Goal: Information Seeking & Learning: Learn about a topic

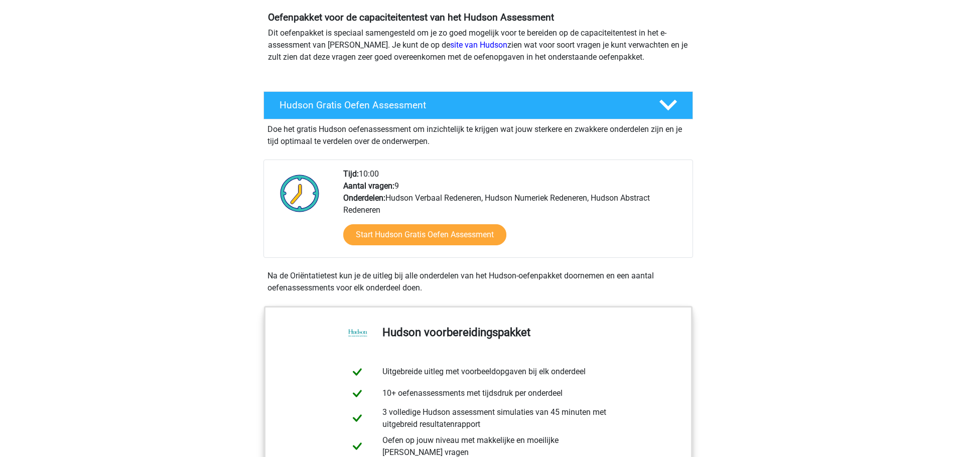
scroll to position [201, 0]
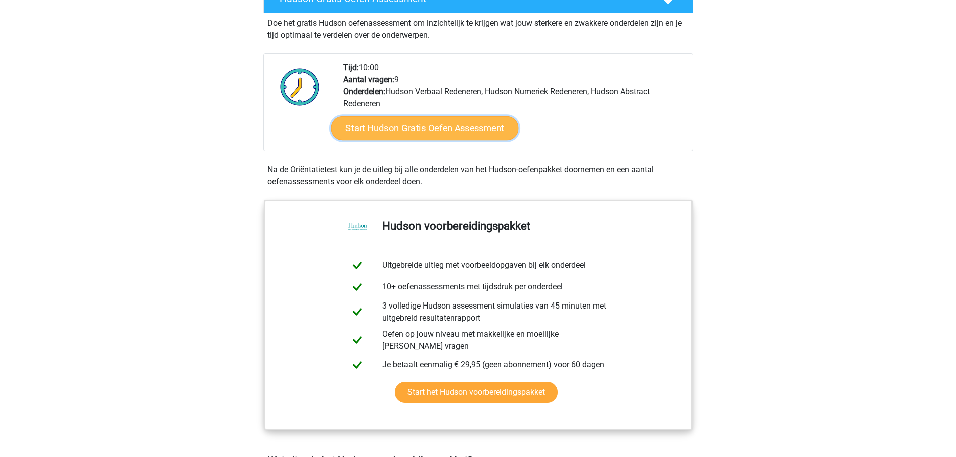
click at [478, 128] on link "Start Hudson Gratis Oefen Assessment" at bounding box center [425, 128] width 188 height 24
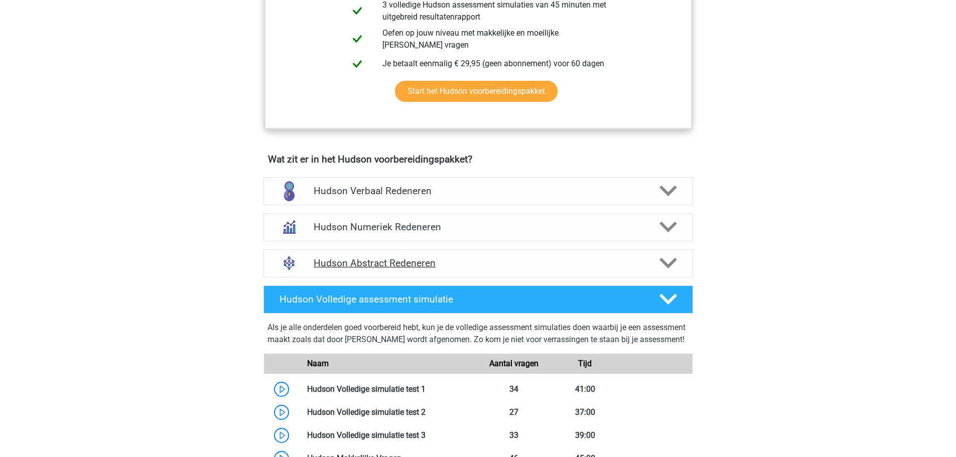
click at [404, 261] on h4 "Hudson Abstract Redeneren" at bounding box center [478, 263] width 329 height 12
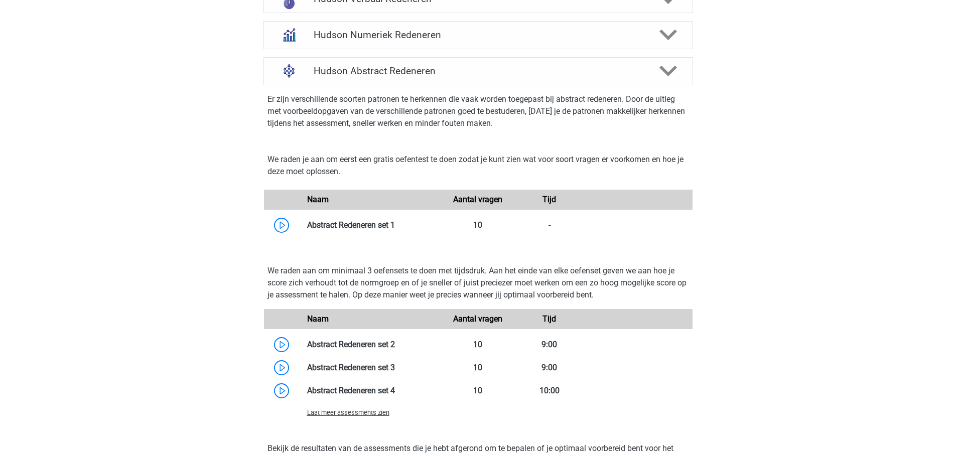
scroll to position [703, 0]
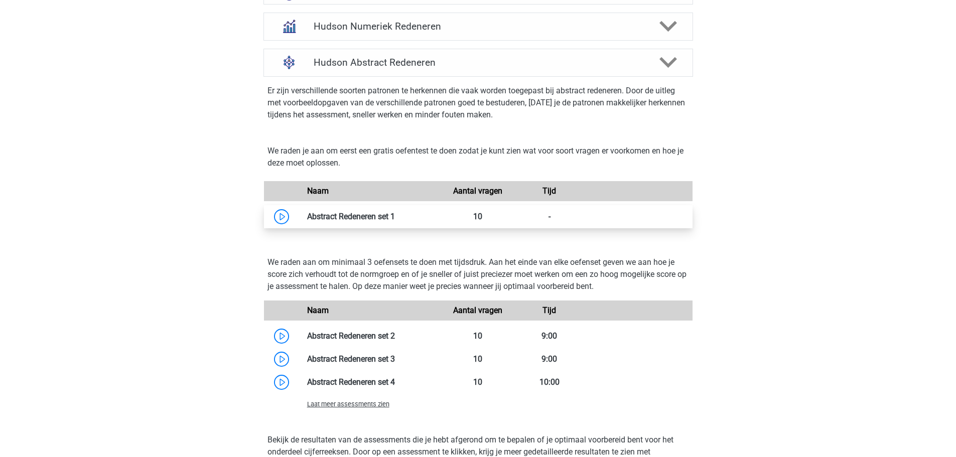
click at [395, 214] on link at bounding box center [395, 217] width 0 height 10
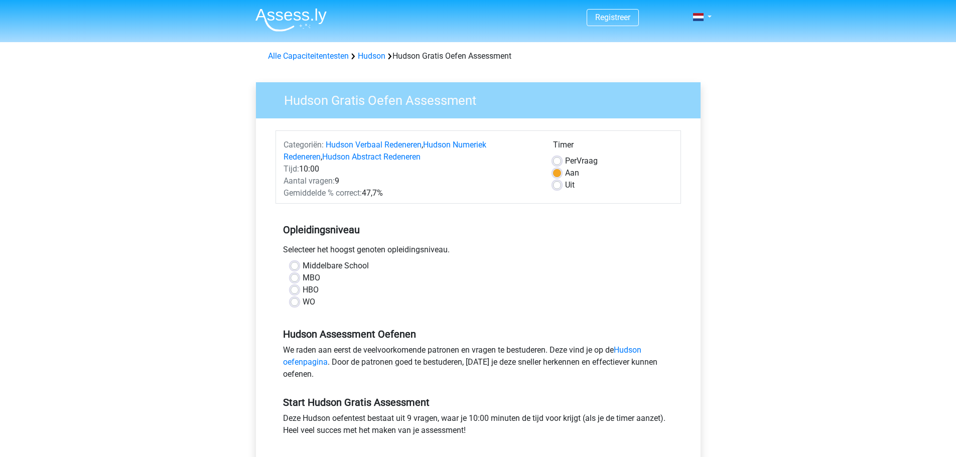
click at [562, 161] on div "Per Vraag" at bounding box center [613, 161] width 120 height 12
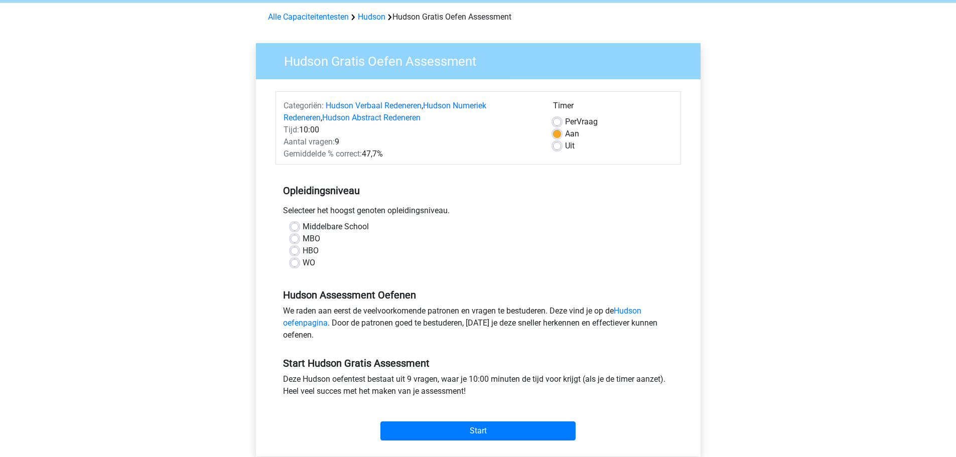
scroll to position [100, 0]
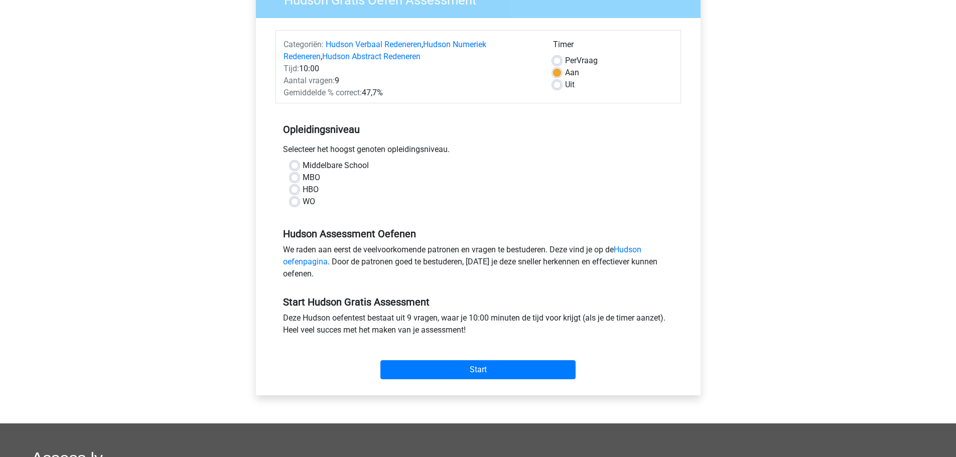
click at [303, 199] on label "WO" at bounding box center [309, 202] width 13 height 12
click at [293, 199] on input "WO" at bounding box center [295, 201] width 8 height 10
radio input "true"
click at [467, 371] on input "Start" at bounding box center [477, 369] width 195 height 19
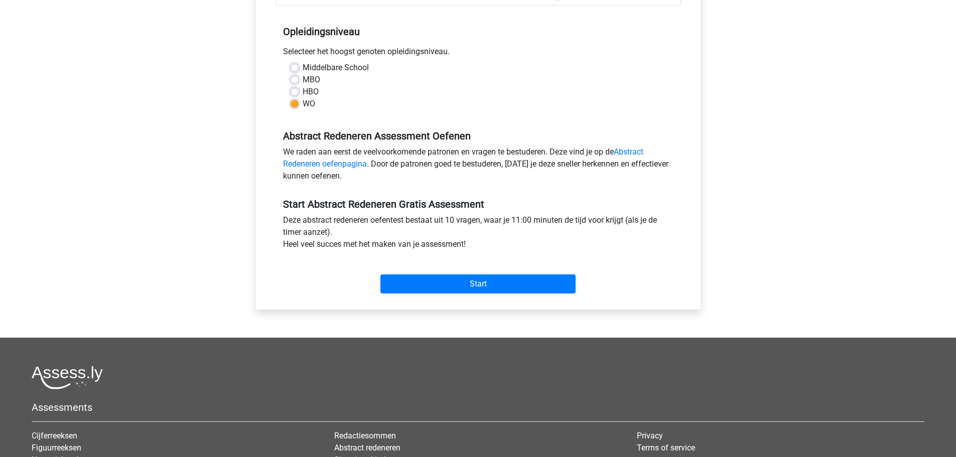
scroll to position [301, 0]
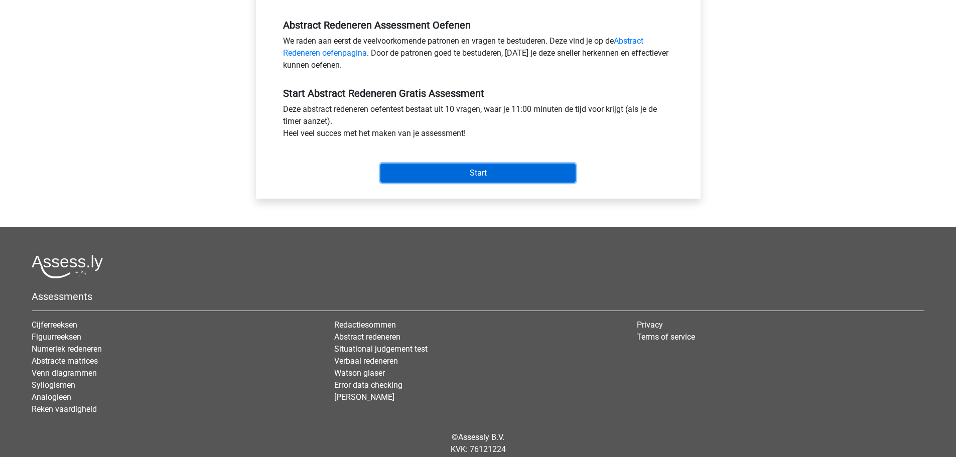
click at [495, 179] on input "Start" at bounding box center [477, 173] width 195 height 19
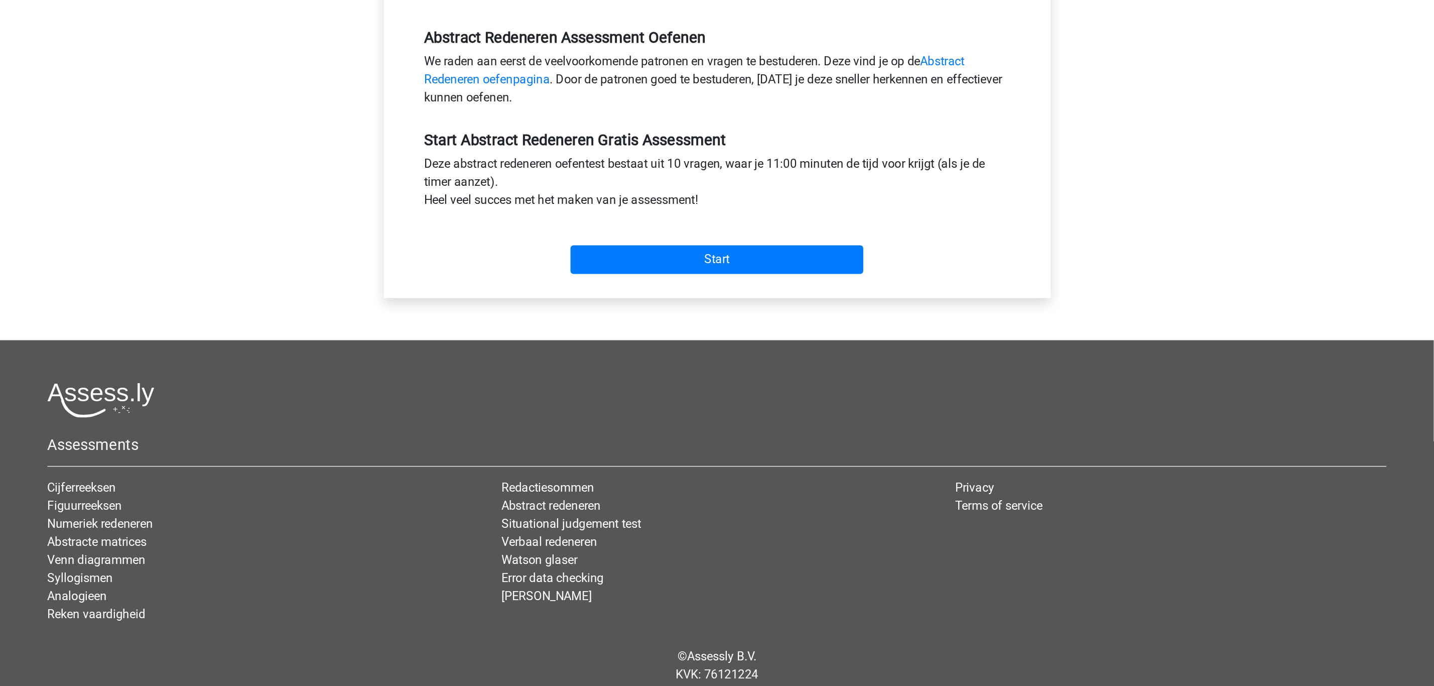
scroll to position [108, 0]
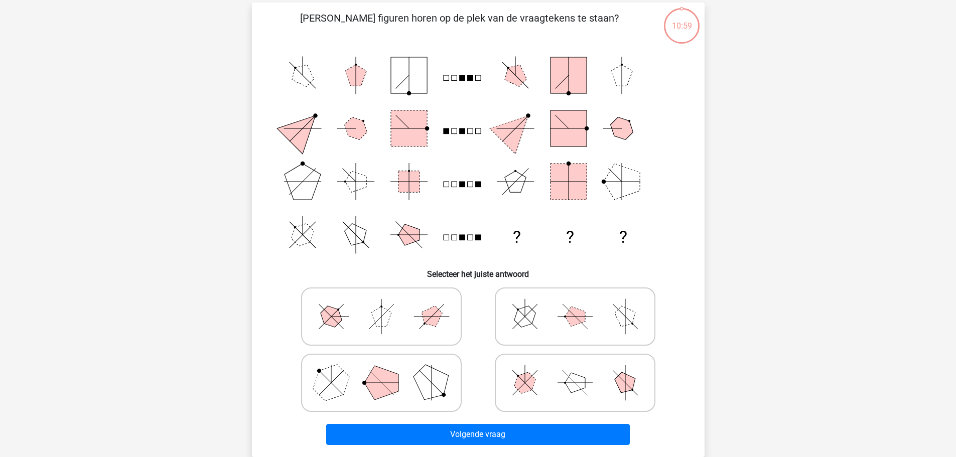
scroll to position [50, 0]
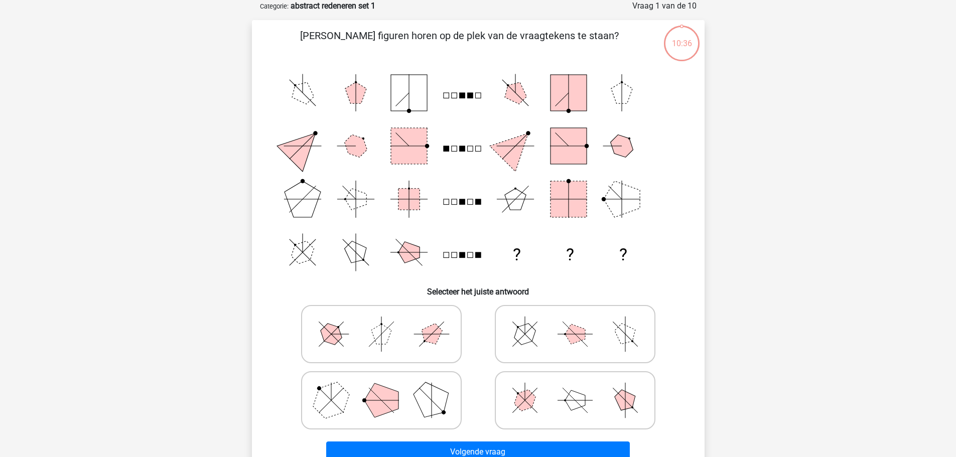
click at [622, 340] on polygon at bounding box center [625, 334] width 29 height 29
click at [582, 322] on input "radio" at bounding box center [578, 318] width 7 height 7
radio input "true"
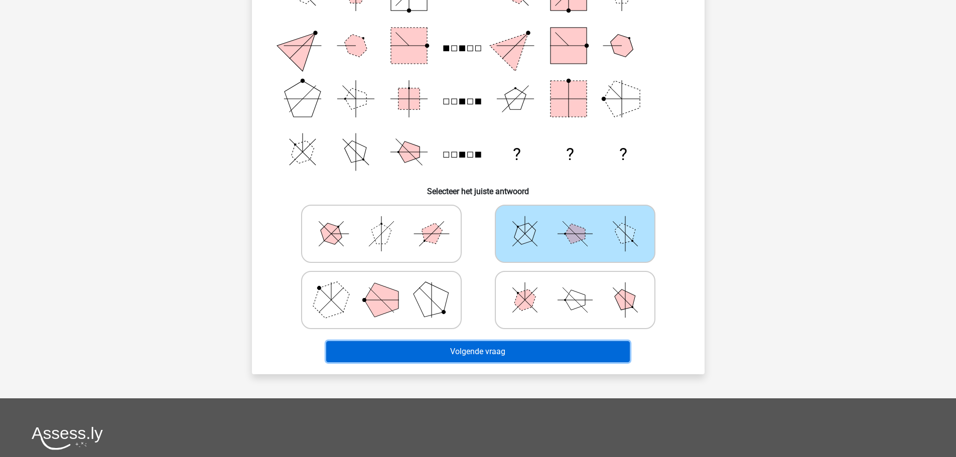
click at [576, 351] on button "Volgende vraag" at bounding box center [478, 351] width 304 height 21
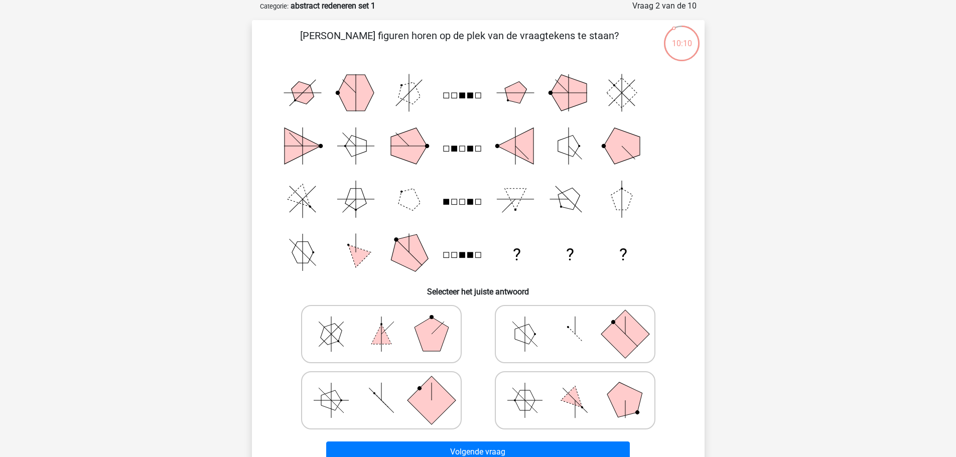
drag, startPoint x: 396, startPoint y: 330, endPoint x: 402, endPoint y: 333, distance: 6.3
click at [396, 328] on icon at bounding box center [381, 334] width 151 height 50
click at [388, 322] on input "radio" at bounding box center [384, 318] width 7 height 7
radio input "true"
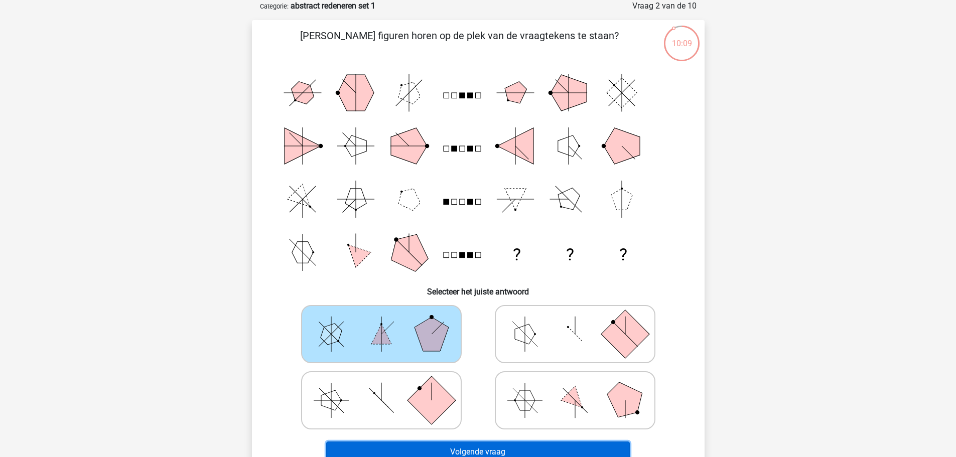
click at [497, 442] on button "Volgende vraag" at bounding box center [478, 452] width 304 height 21
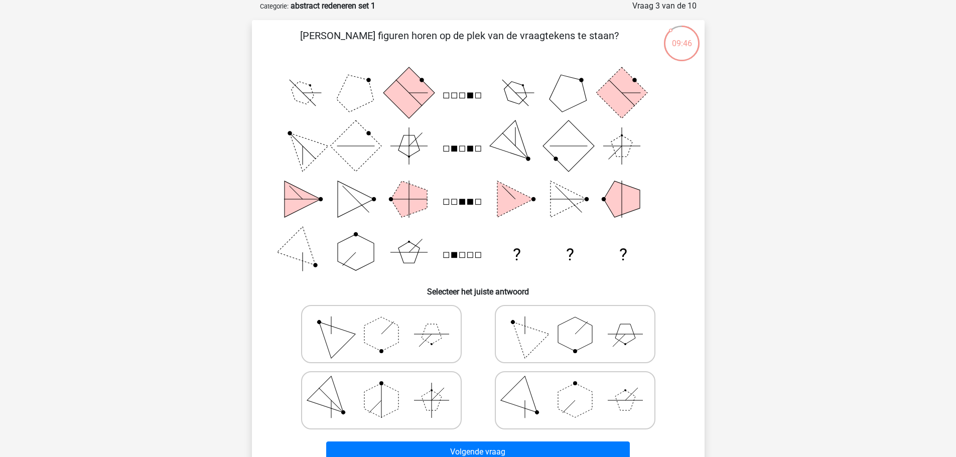
click at [378, 396] on polygon at bounding box center [381, 400] width 34 height 34
click at [381, 388] on input "radio" at bounding box center [384, 384] width 7 height 7
radio input "true"
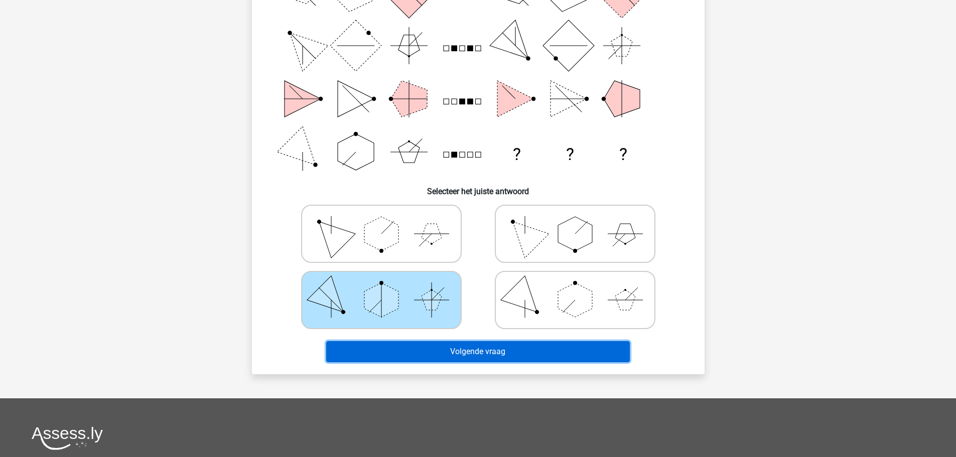
click at [482, 351] on button "Volgende vraag" at bounding box center [478, 351] width 304 height 21
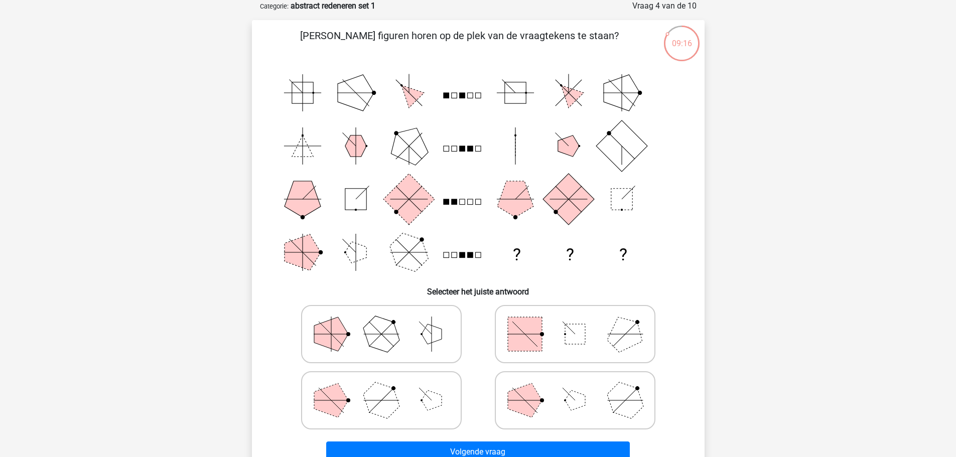
click at [370, 394] on polygon at bounding box center [381, 400] width 48 height 48
click at [381, 388] on input "radio" at bounding box center [384, 384] width 7 height 7
radio input "true"
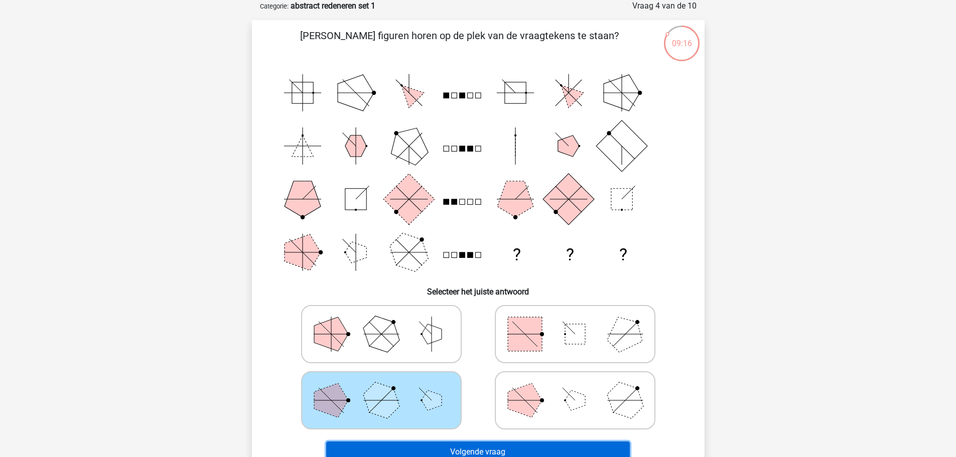
click at [501, 446] on button "Volgende vraag" at bounding box center [478, 452] width 304 height 21
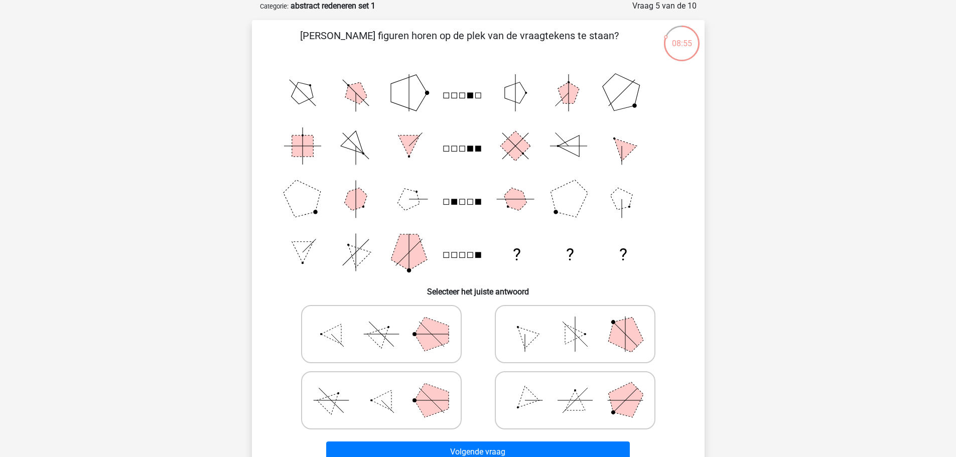
click at [376, 314] on icon at bounding box center [381, 334] width 151 height 50
click at [381, 315] on input "radio" at bounding box center [384, 318] width 7 height 7
radio input "true"
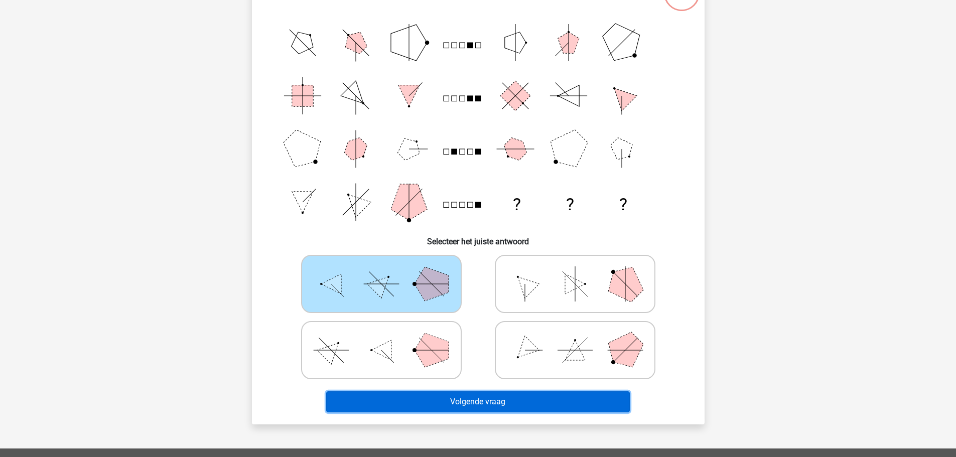
click at [506, 401] on button "Volgende vraag" at bounding box center [478, 402] width 304 height 21
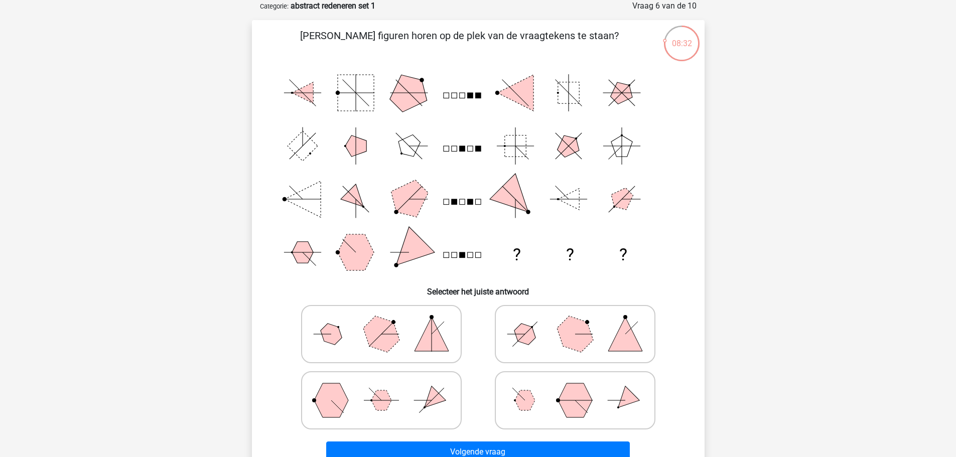
click at [606, 319] on icon at bounding box center [575, 334] width 151 height 50
click at [582, 319] on input "radio" at bounding box center [578, 318] width 7 height 7
radio input "true"
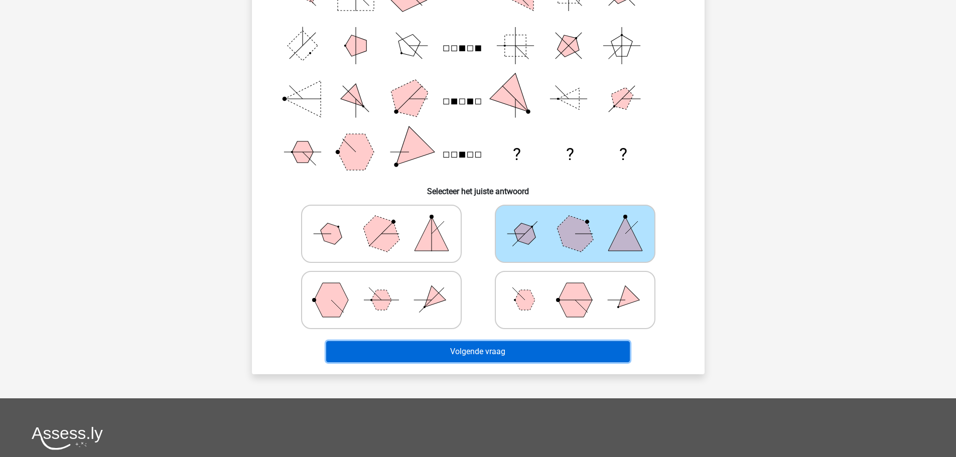
click at [572, 357] on button "Volgende vraag" at bounding box center [478, 351] width 304 height 21
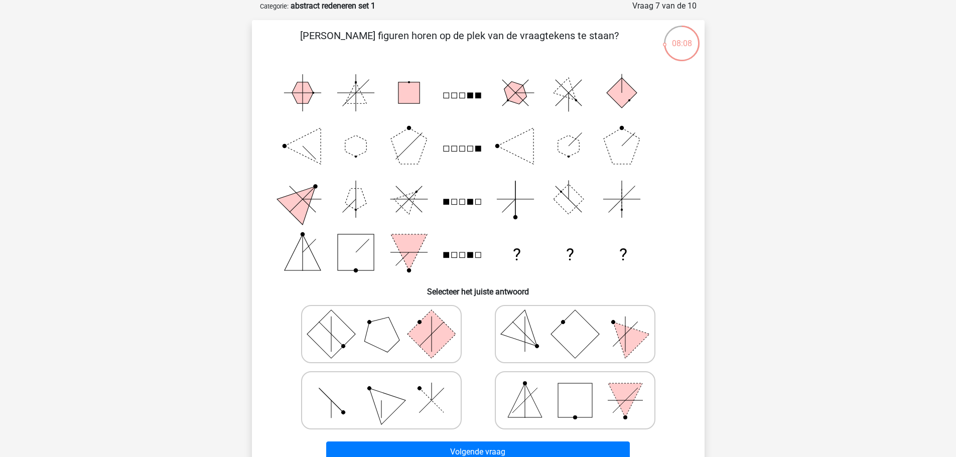
click at [609, 419] on icon at bounding box center [575, 400] width 151 height 50
click at [582, 388] on input "radio" at bounding box center [578, 384] width 7 height 7
radio input "true"
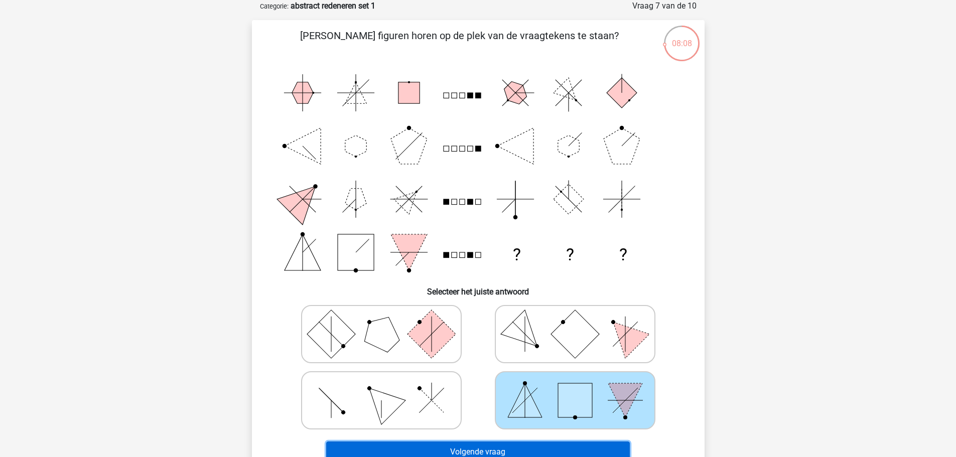
click at [597, 448] on button "Volgende vraag" at bounding box center [478, 452] width 304 height 21
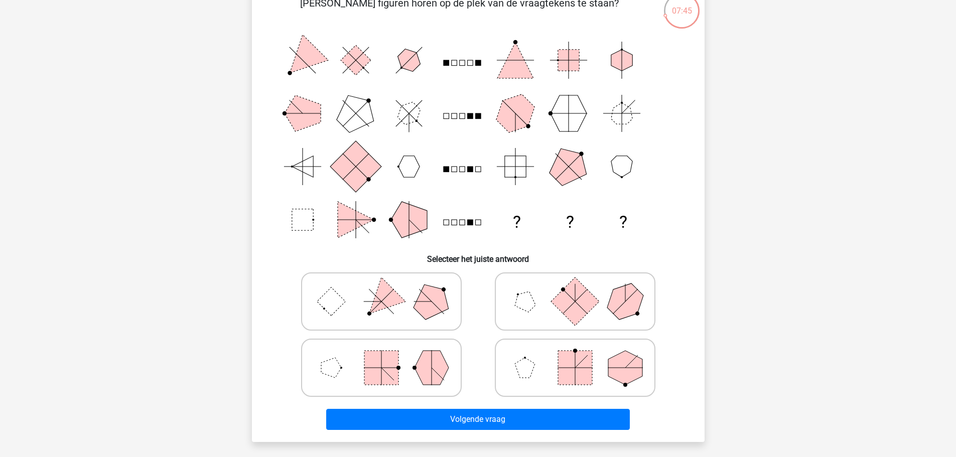
scroll to position [100, 0]
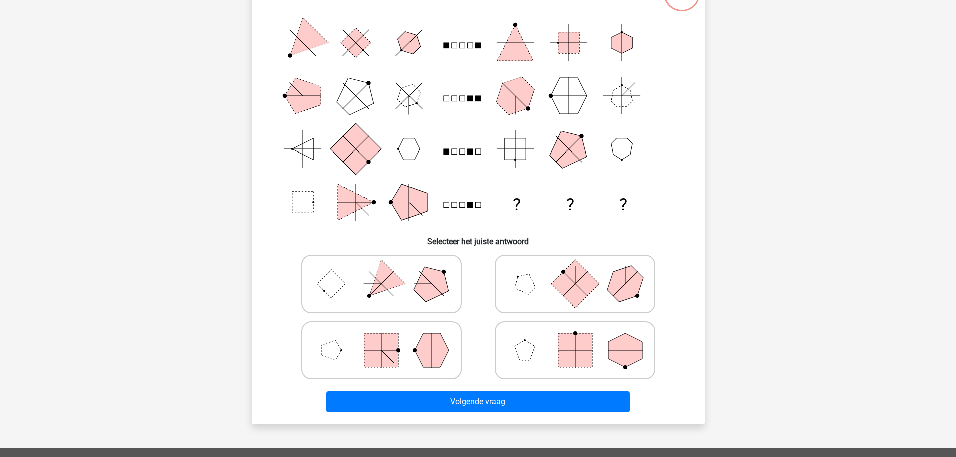
drag, startPoint x: 415, startPoint y: 335, endPoint x: 426, endPoint y: 344, distance: 14.7
click at [415, 334] on icon at bounding box center [381, 350] width 151 height 50
click at [388, 334] on input "radio" at bounding box center [384, 334] width 7 height 7
radio input "true"
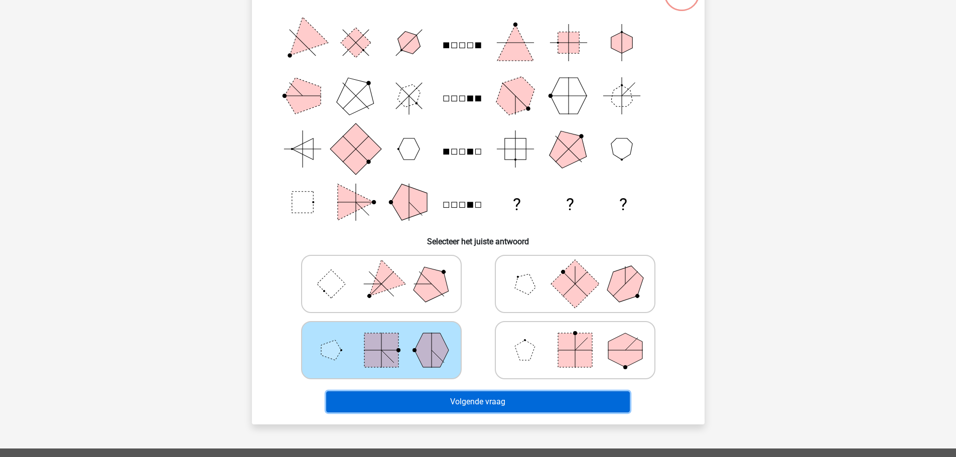
click at [489, 401] on button "Volgende vraag" at bounding box center [478, 402] width 304 height 21
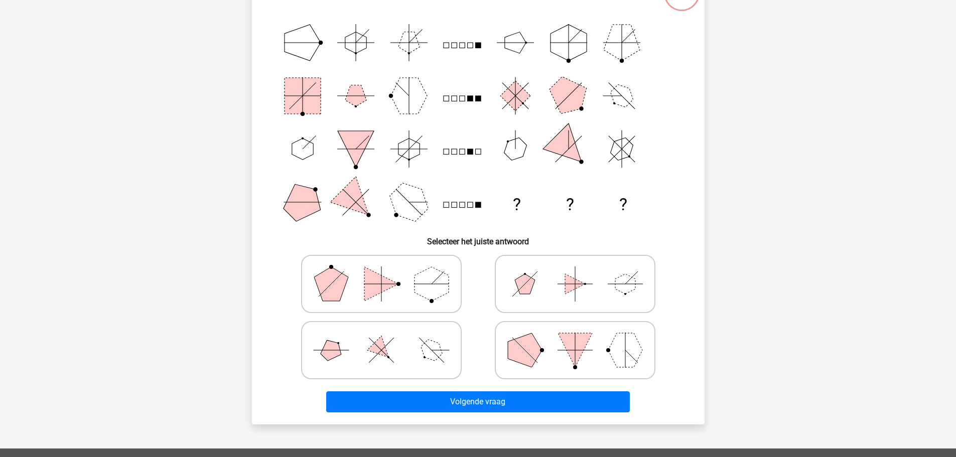
scroll to position [50, 0]
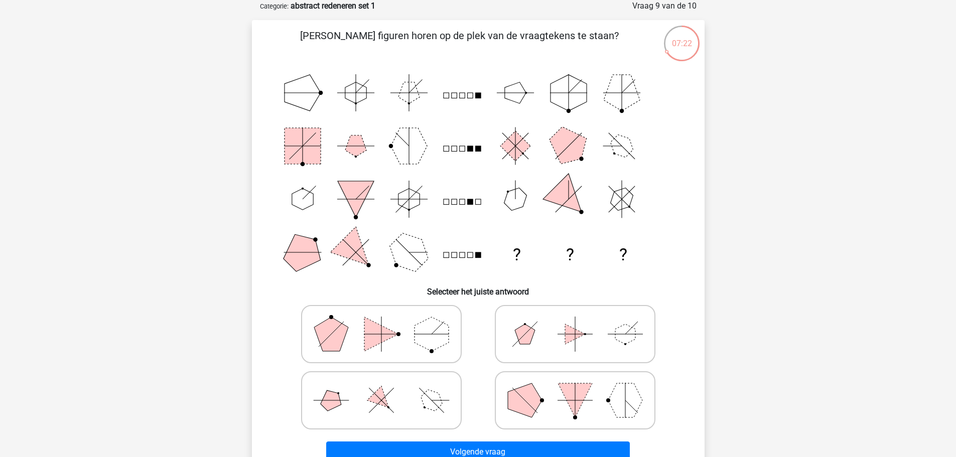
click at [362, 329] on icon at bounding box center [381, 334] width 151 height 50
click at [381, 322] on input "radio" at bounding box center [384, 318] width 7 height 7
radio input "true"
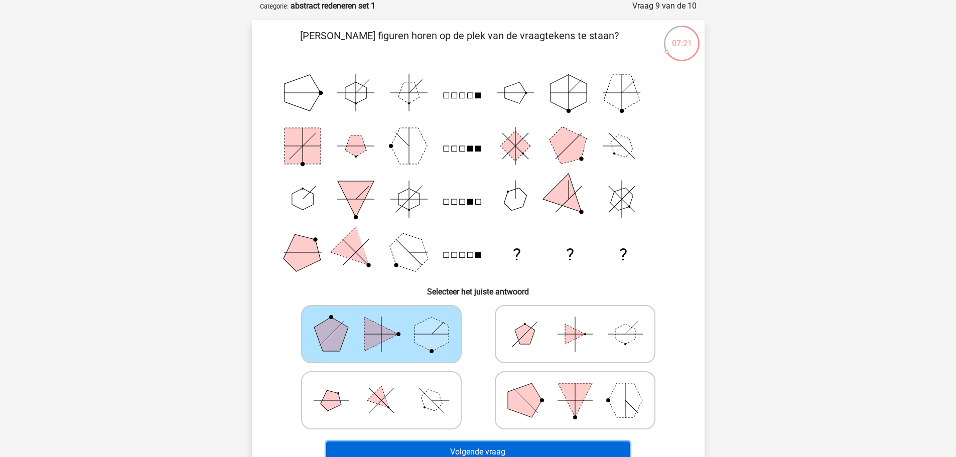
click at [485, 451] on button "Volgende vraag" at bounding box center [478, 452] width 304 height 21
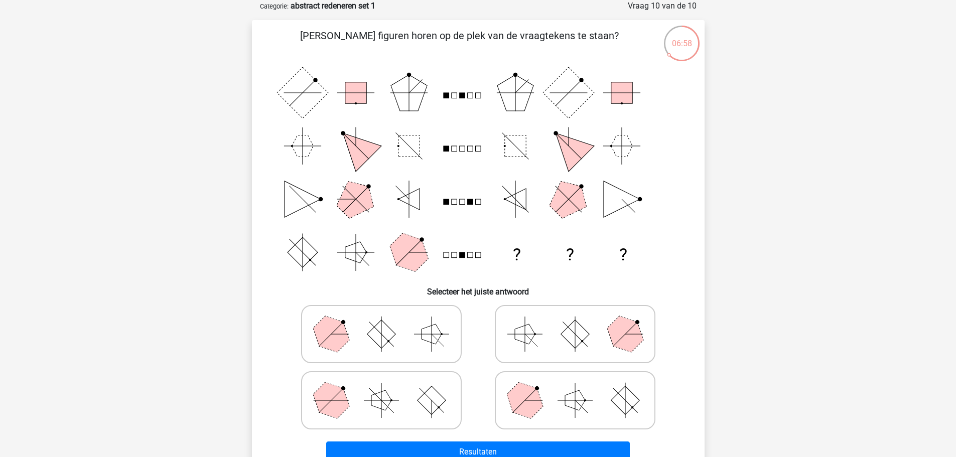
click at [566, 402] on polygon at bounding box center [575, 401] width 20 height 20
click at [575, 388] on input "radio" at bounding box center [578, 384] width 7 height 7
radio input "true"
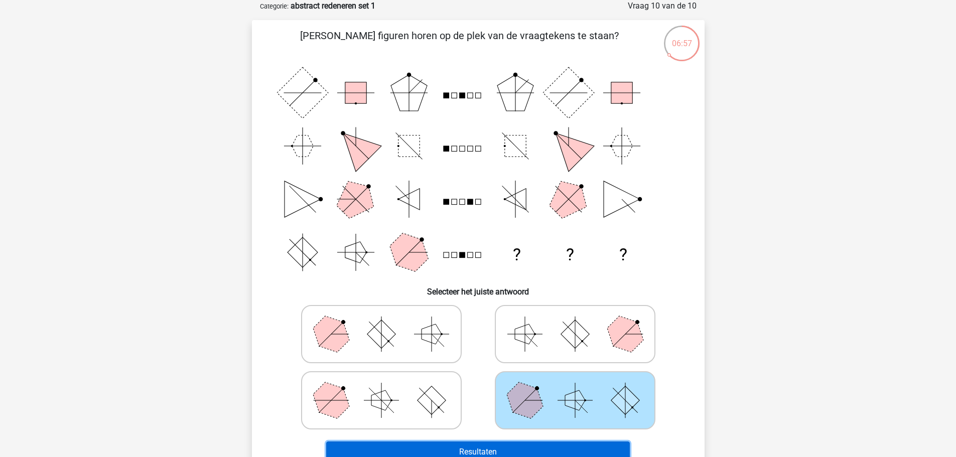
click at [571, 445] on button "Resultaten" at bounding box center [478, 452] width 304 height 21
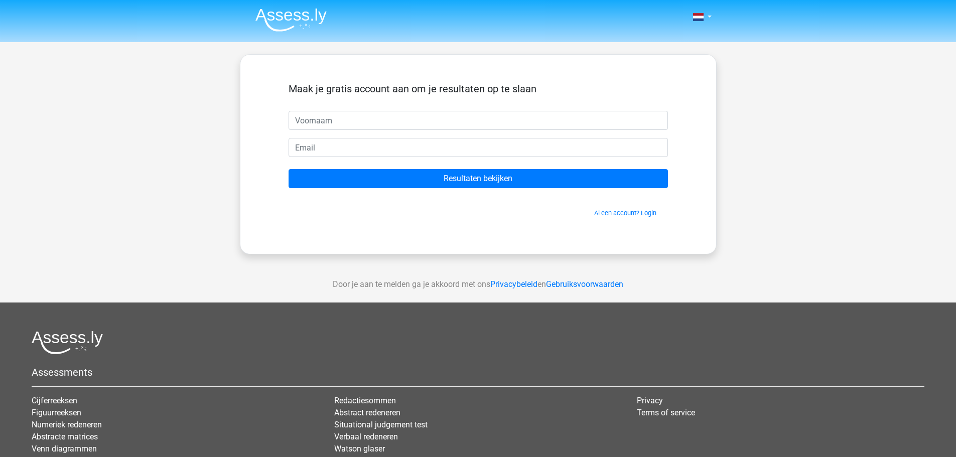
click at [374, 123] on input "text" at bounding box center [478, 120] width 379 height 19
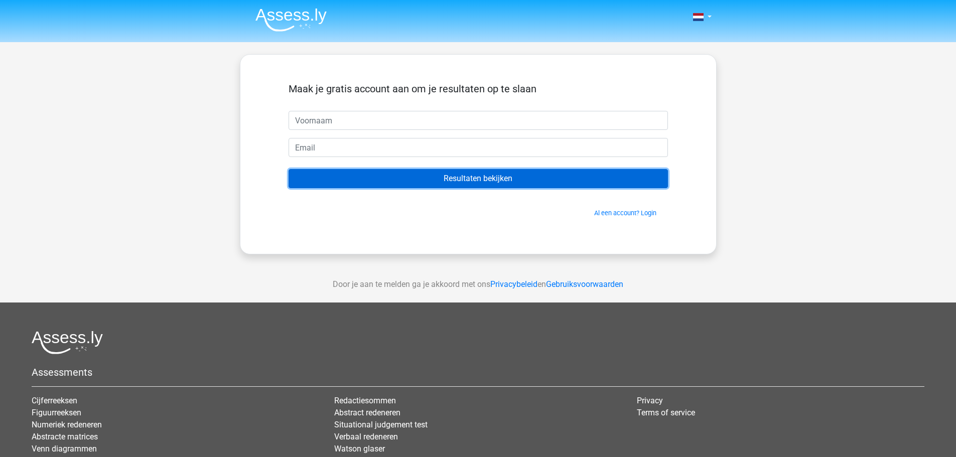
click at [483, 179] on input "Resultaten bekijken" at bounding box center [478, 178] width 379 height 19
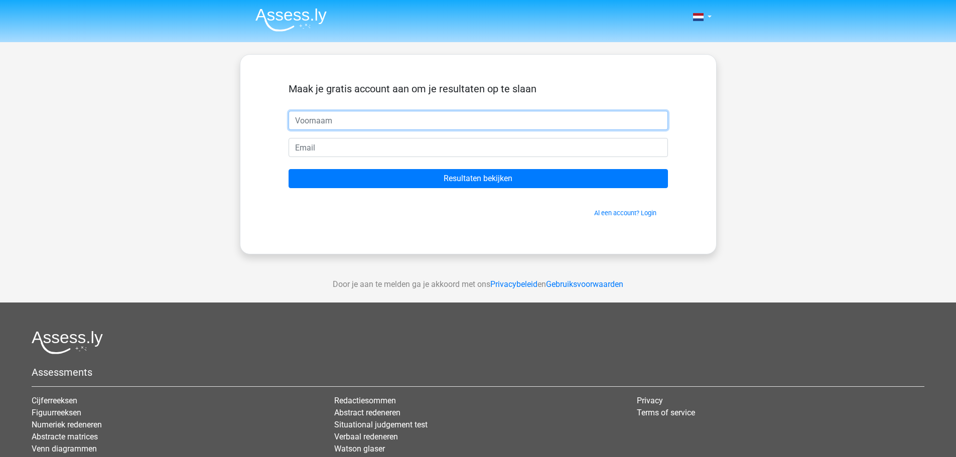
click at [395, 122] on input "text" at bounding box center [478, 120] width 379 height 19
type input "t"
type input "[PERSON_NAME]"
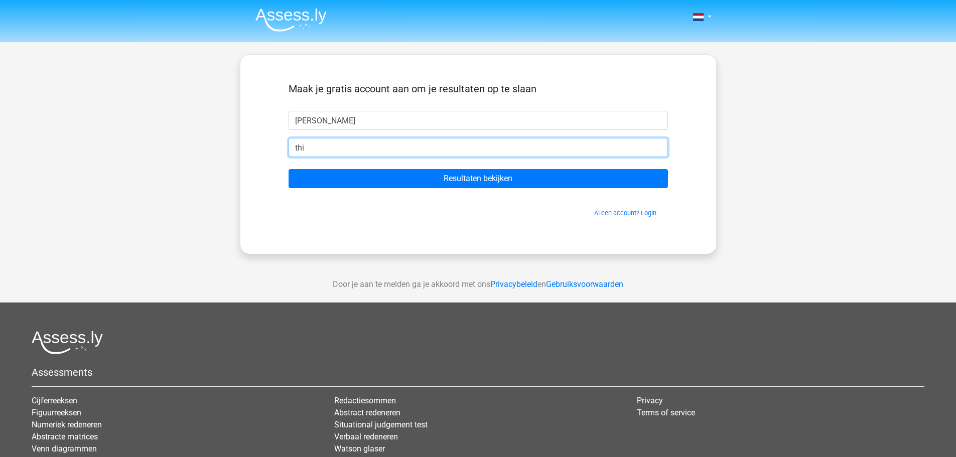
type input "[EMAIL_ADDRESS][DOMAIN_NAME]"
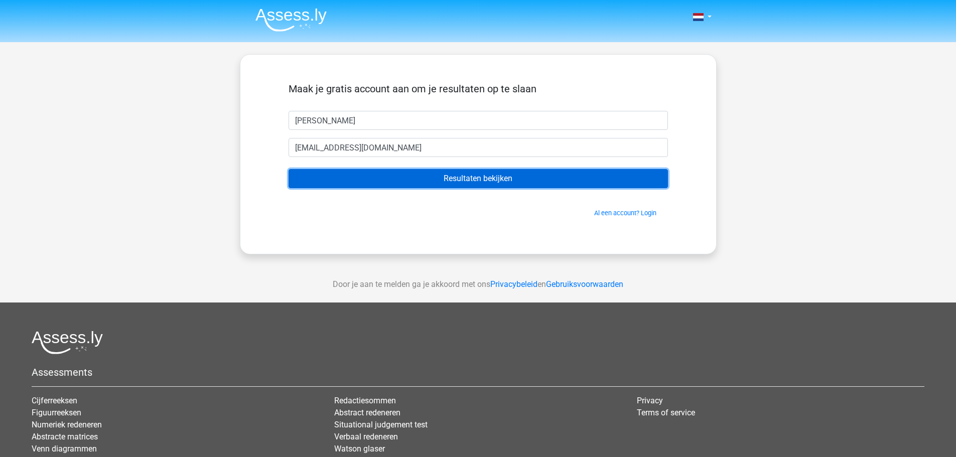
click at [440, 182] on input "Resultaten bekijken" at bounding box center [478, 178] width 379 height 19
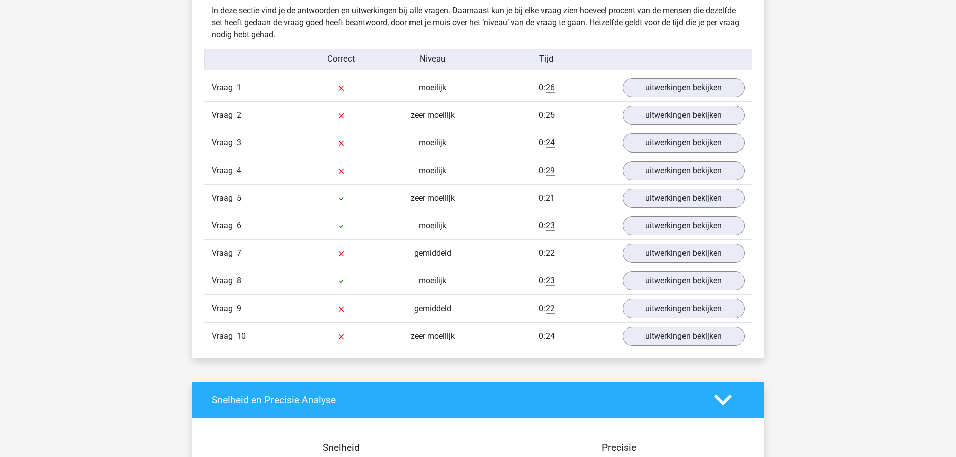
scroll to position [803, 0]
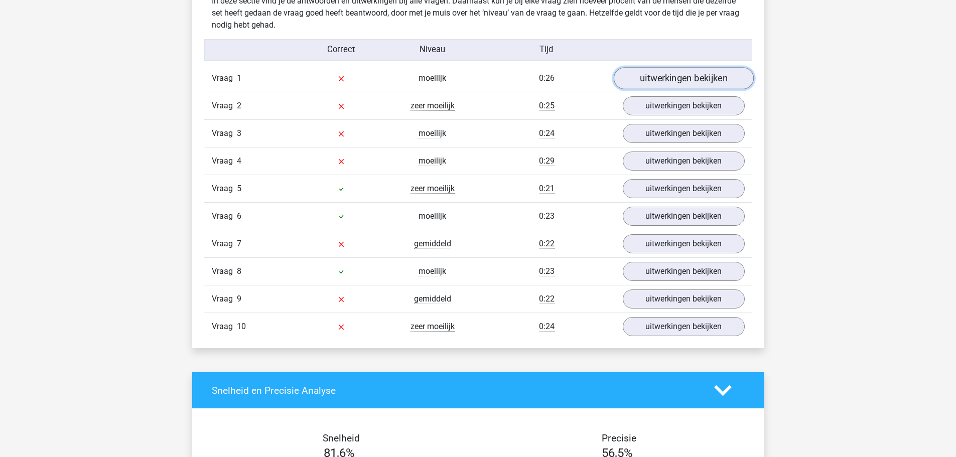
click at [686, 76] on link "uitwerkingen bekijken" at bounding box center [683, 79] width 140 height 22
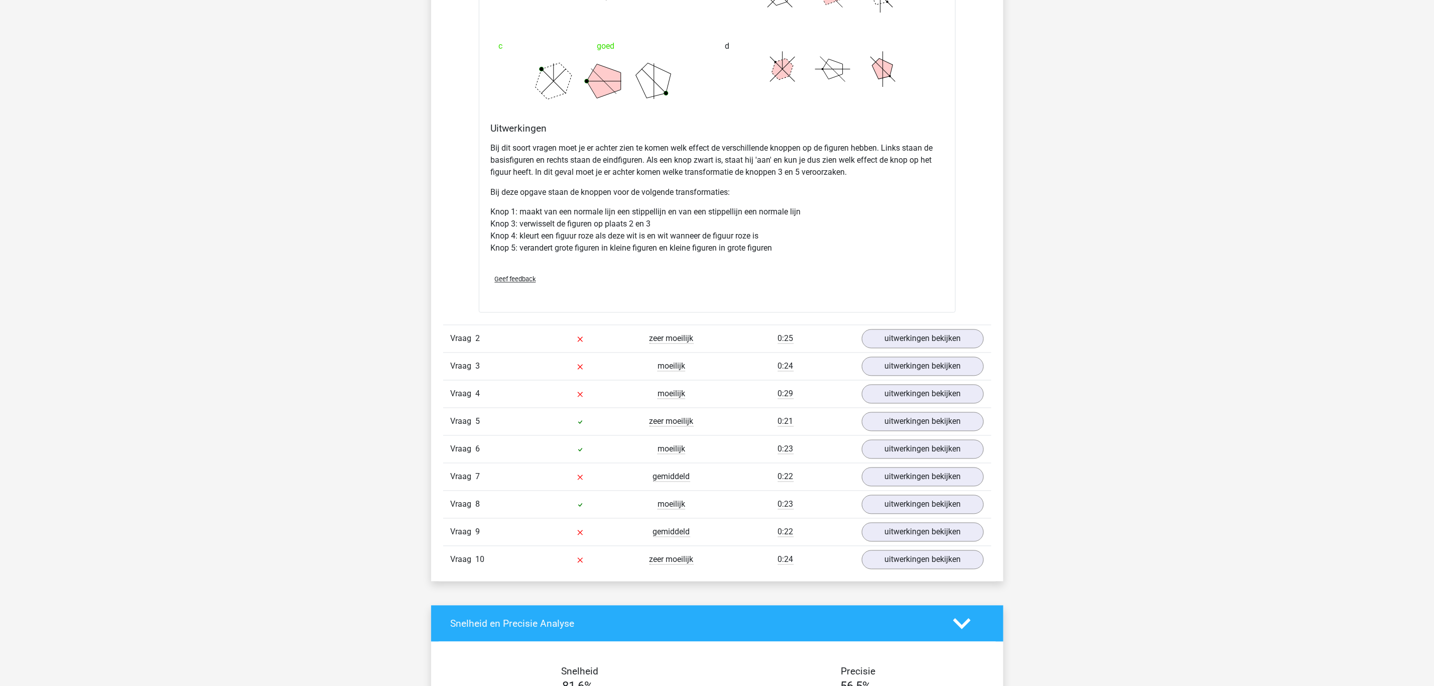
scroll to position [1242, 0]
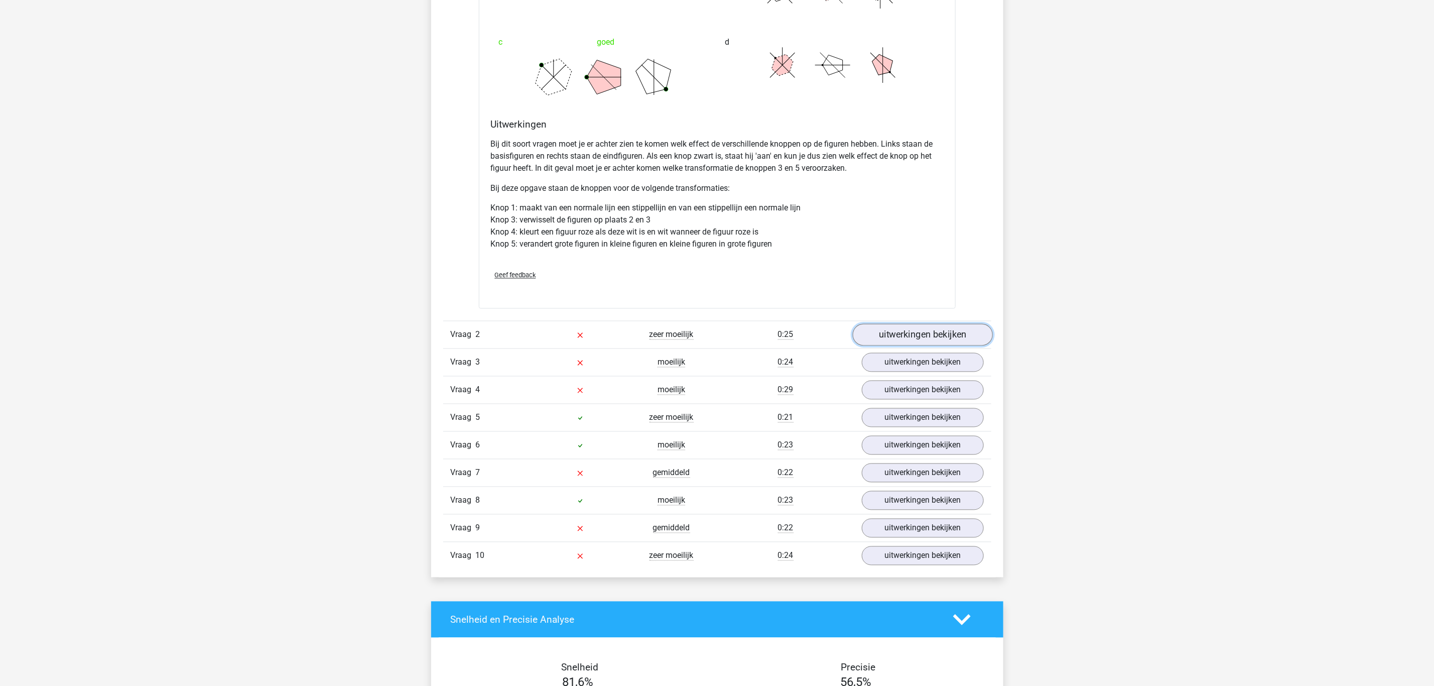
click at [929, 336] on link "uitwerkingen bekijken" at bounding box center [922, 335] width 140 height 22
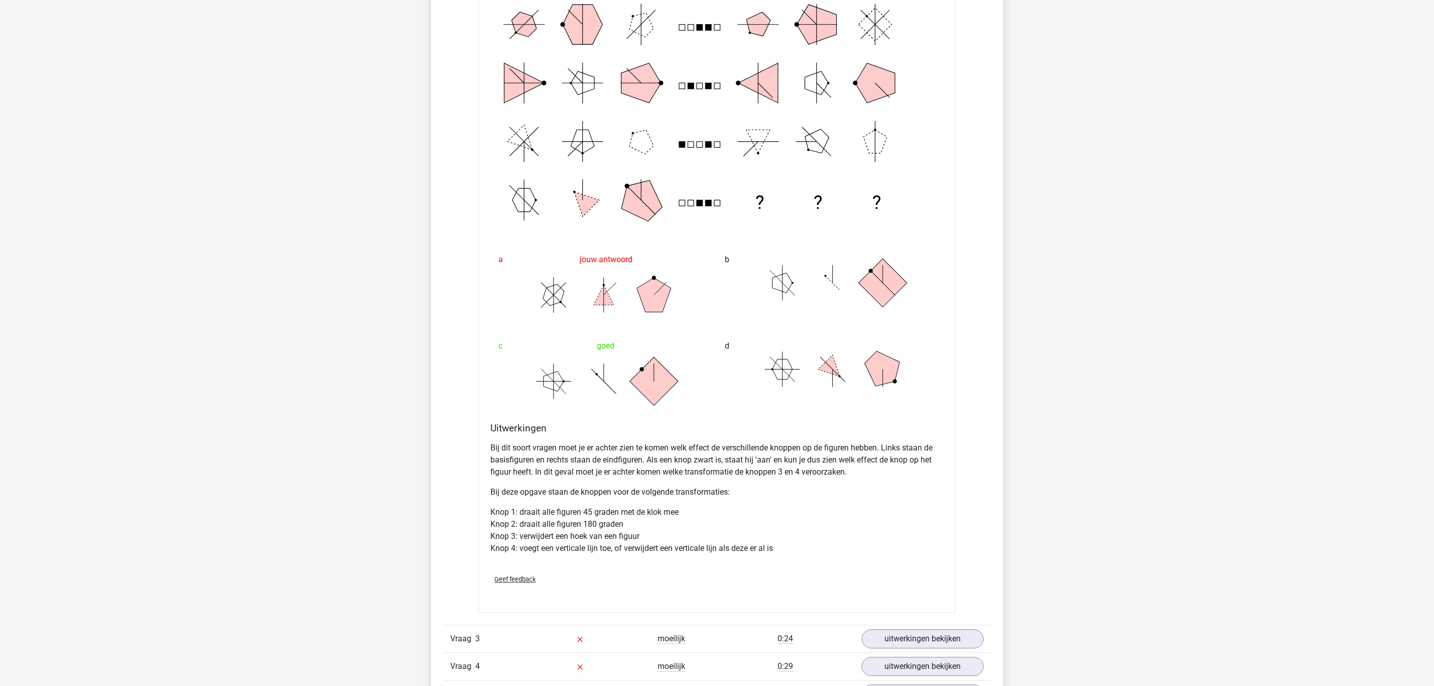
scroll to position [1920, 0]
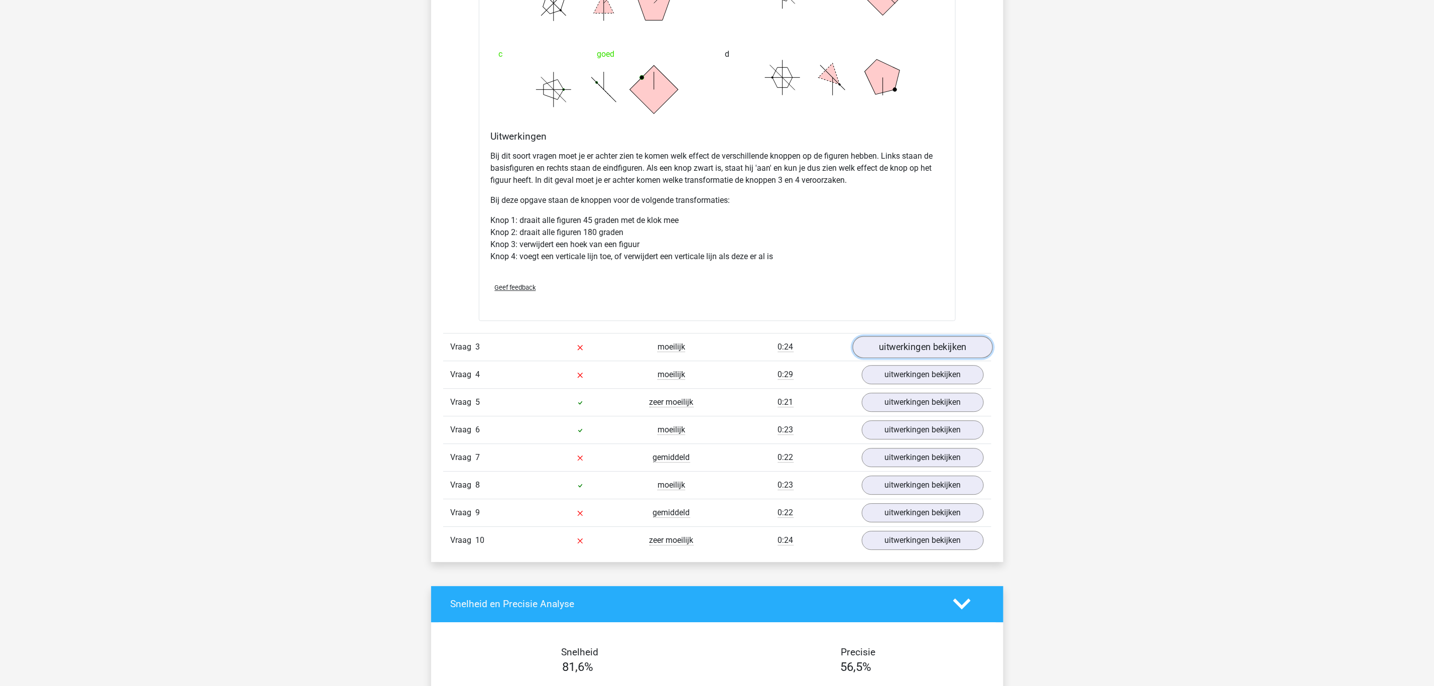
click at [943, 345] on link "uitwerkingen bekijken" at bounding box center [922, 347] width 140 height 22
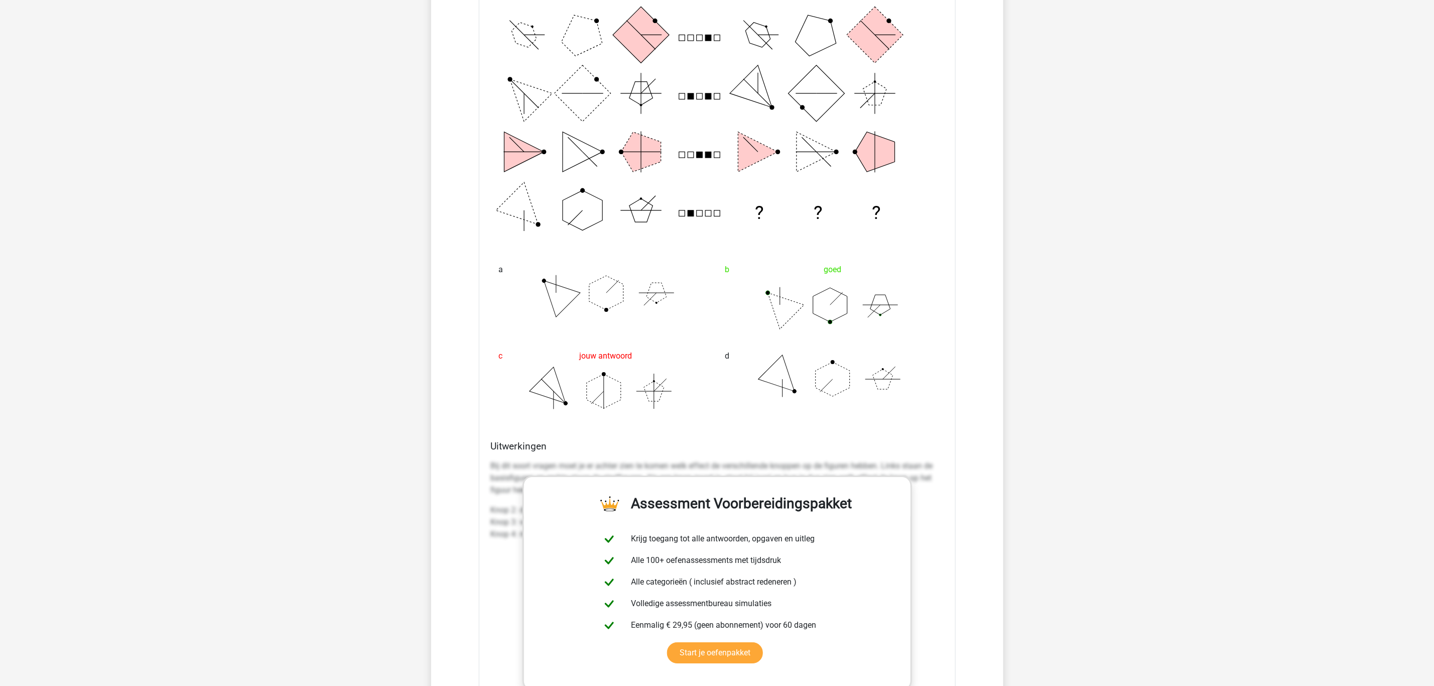
scroll to position [2221, 0]
